Goal: Information Seeking & Learning: Check status

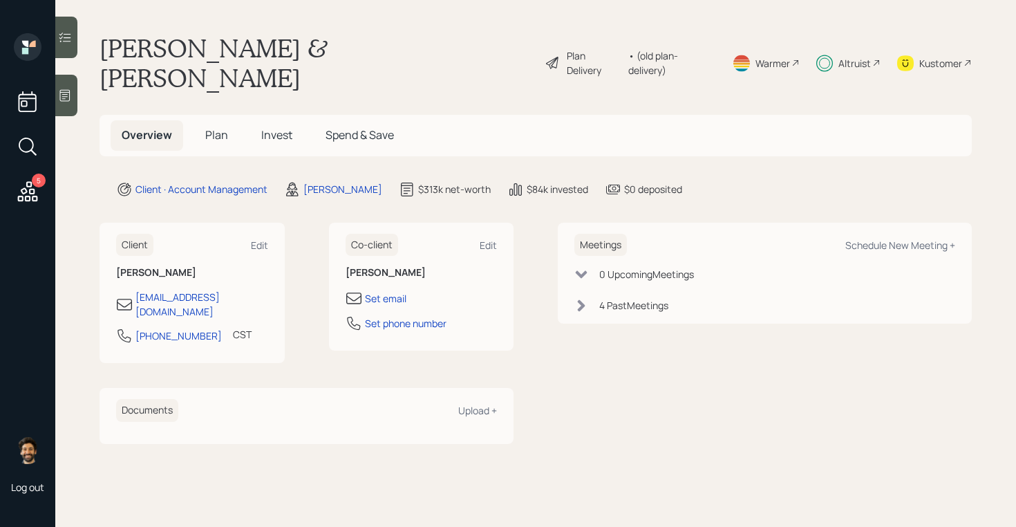
click at [283, 127] on span "Invest" at bounding box center [276, 134] width 31 height 15
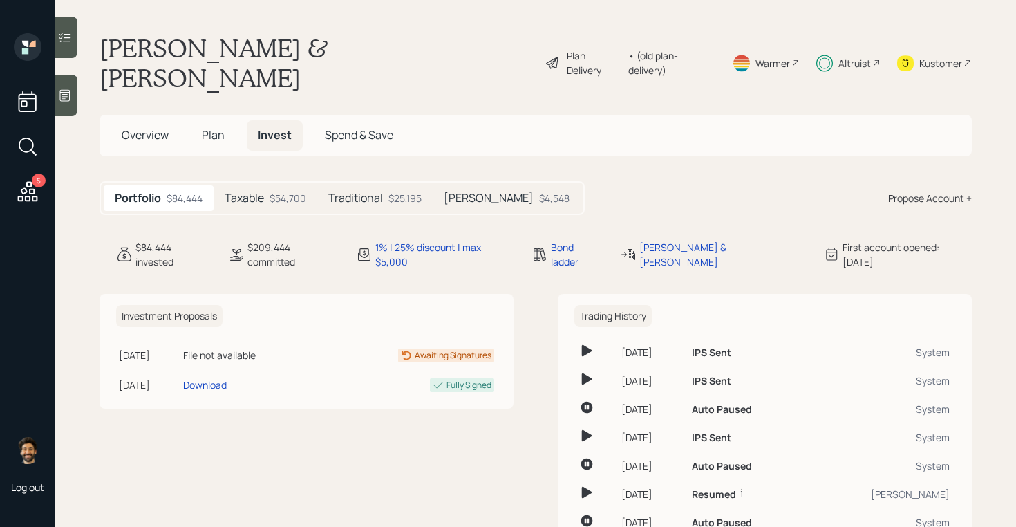
click at [261, 191] on h5 "Taxable" at bounding box center [244, 197] width 39 height 13
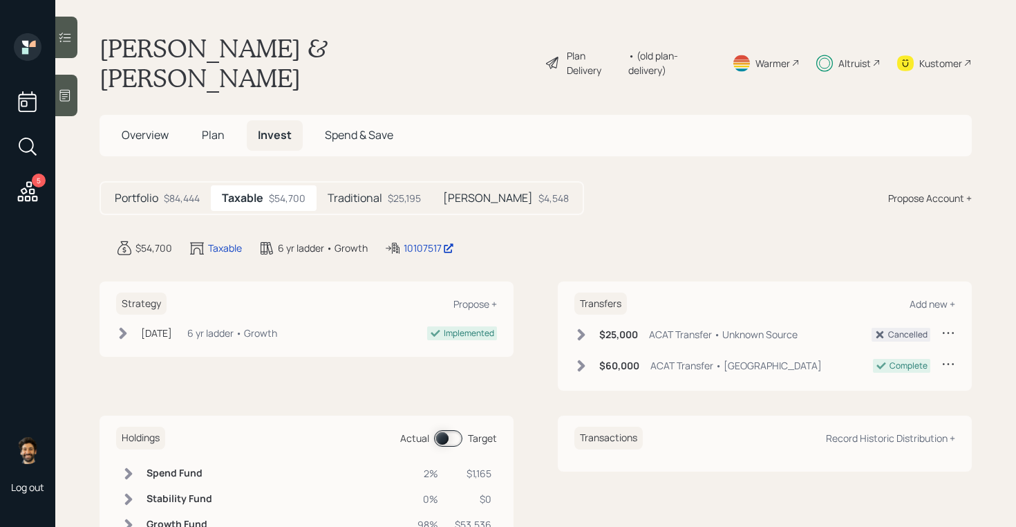
click at [384, 185] on div "Traditional $25,195" at bounding box center [374, 198] width 115 height 26
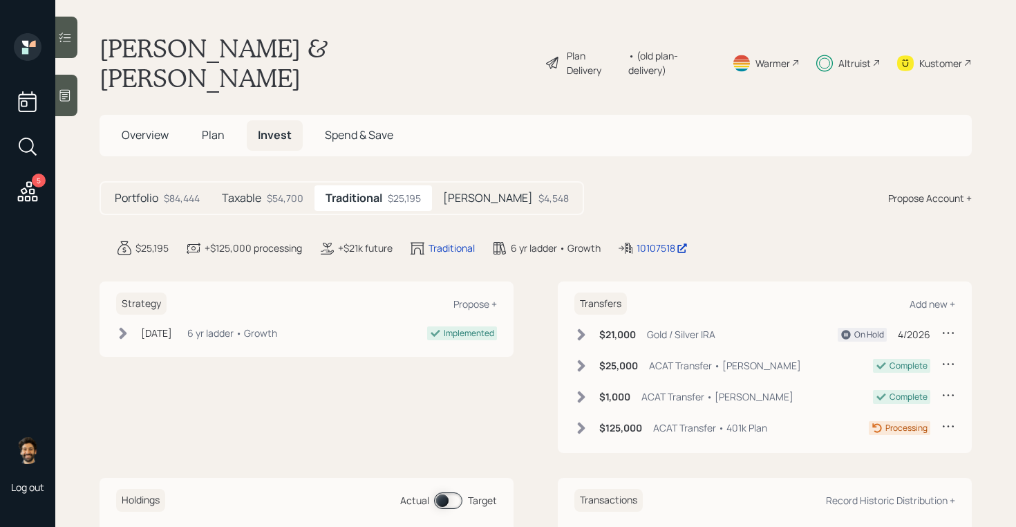
click at [474, 185] on div "Roth $4,548" at bounding box center [506, 198] width 148 height 26
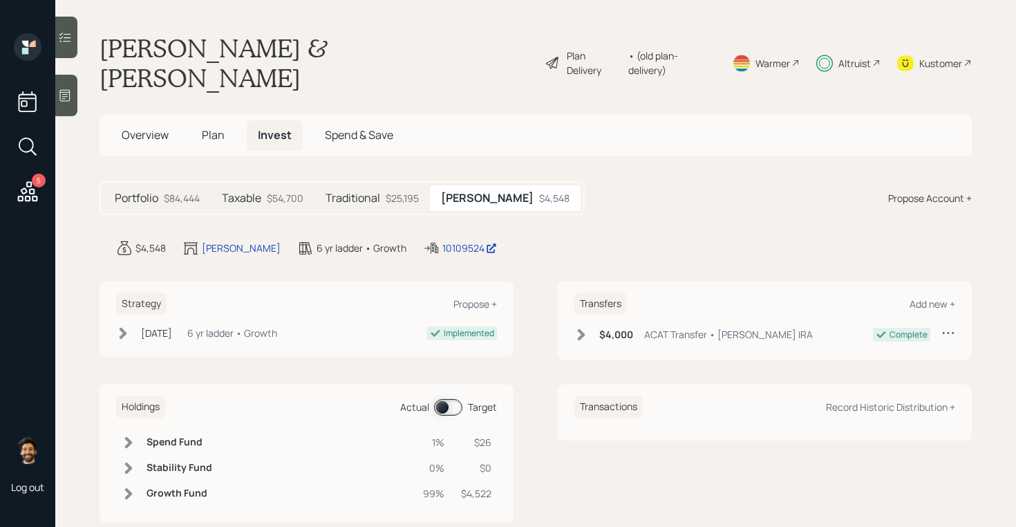
click at [375, 185] on div "Traditional $25,195" at bounding box center [372, 198] width 115 height 26
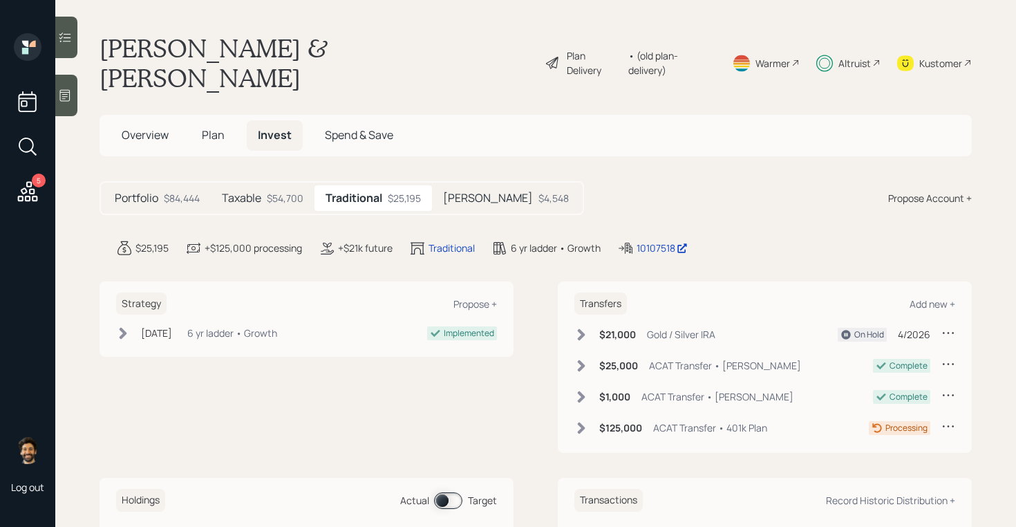
click at [274, 185] on div "Taxable $54,700" at bounding box center [263, 198] width 104 height 26
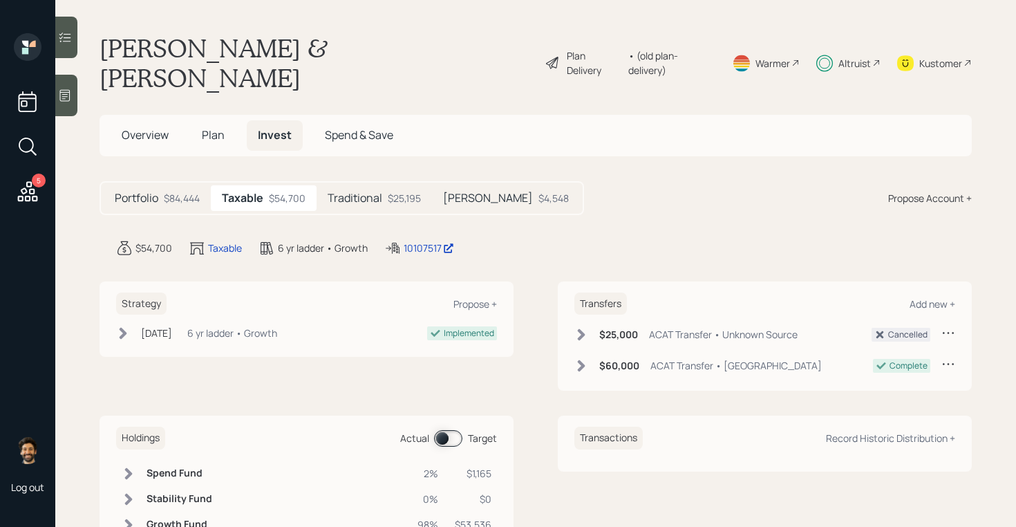
click at [36, 182] on div "5" at bounding box center [39, 181] width 14 height 14
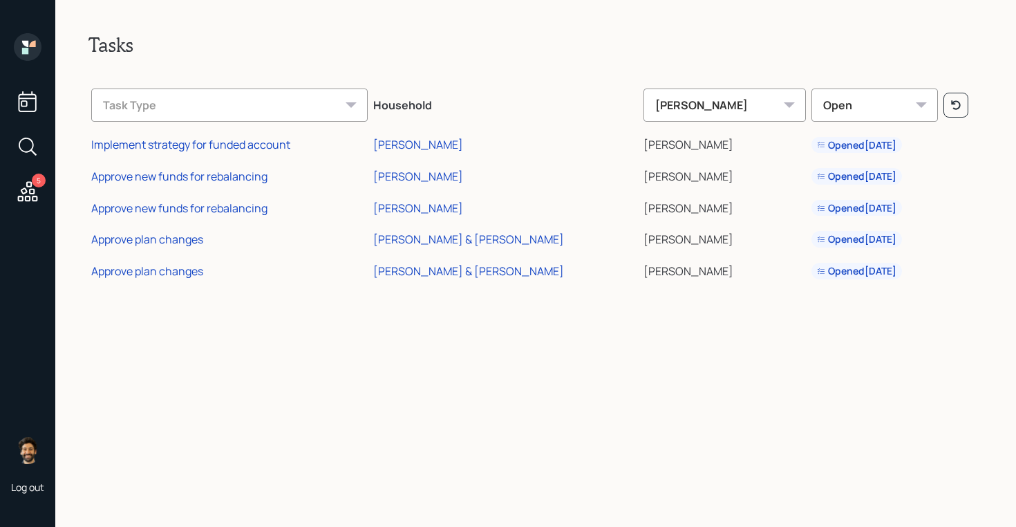
click at [32, 203] on icon at bounding box center [27, 191] width 25 height 25
click at [26, 56] on icon at bounding box center [28, 47] width 28 height 28
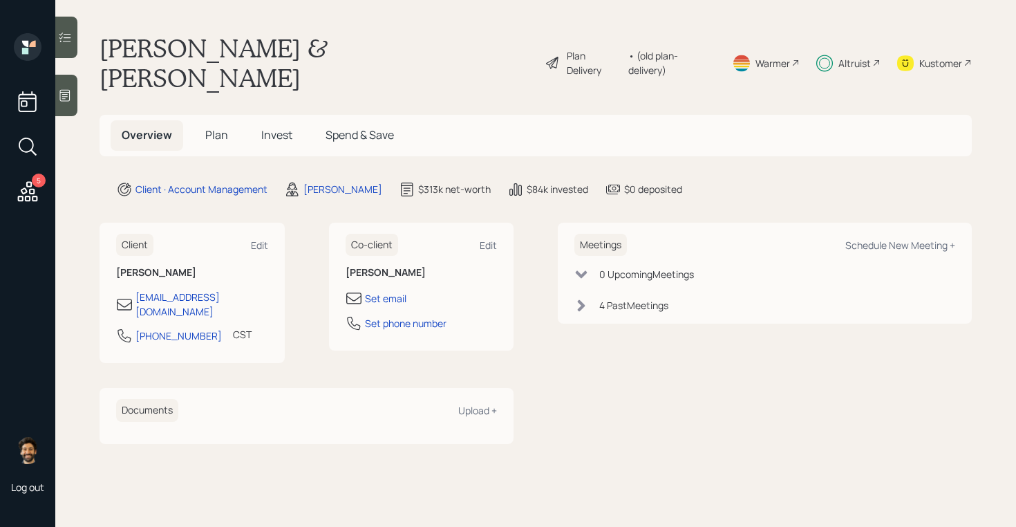
click at [826, 55] on icon at bounding box center [824, 63] width 17 height 17
